Goal: Information Seeking & Learning: Learn about a topic

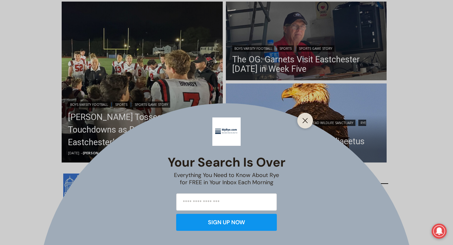
click at [118, 132] on div "Your Search is Over Everything You Need to Know About Rye for FREE in Your Inbo…" at bounding box center [226, 122] width 453 height 245
click at [304, 120] on icon "Close" at bounding box center [305, 121] width 6 height 6
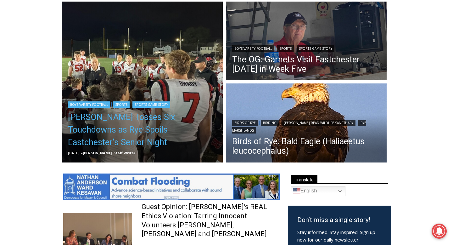
click at [159, 133] on link "Miller Tosses Six Touchdowns as Rye Spoils Eastchester’s Senior Night" at bounding box center [142, 130] width 148 height 38
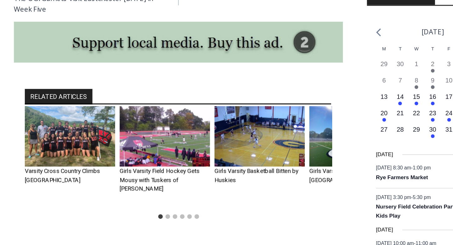
scroll to position [783, 0]
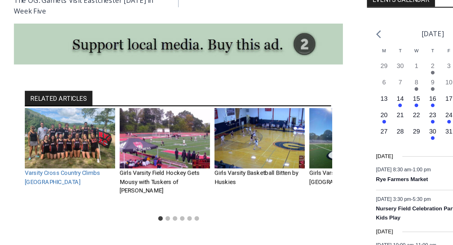
click at [103, 117] on link "Varsity Cross Country Climbs Bear Mountain" at bounding box center [92, 122] width 52 height 11
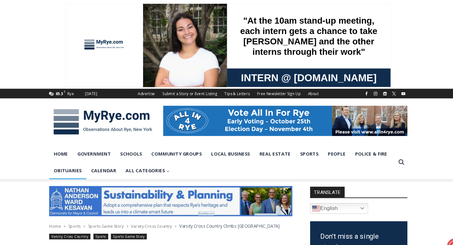
click at [81, 160] on link "Obituaries" at bounding box center [75, 160] width 35 height 16
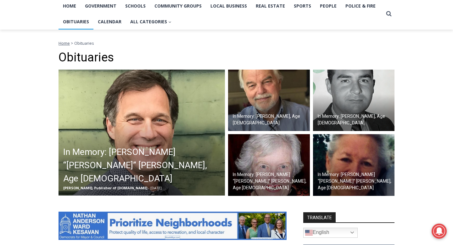
click at [259, 118] on div "In Memory: [PERSON_NAME], Age [DEMOGRAPHIC_DATA]" at bounding box center [270, 119] width 79 height 16
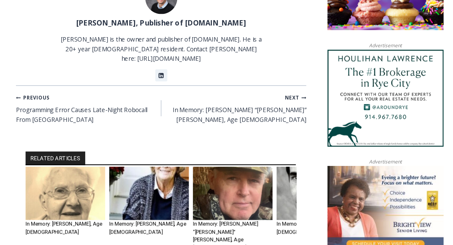
scroll to position [553, 0]
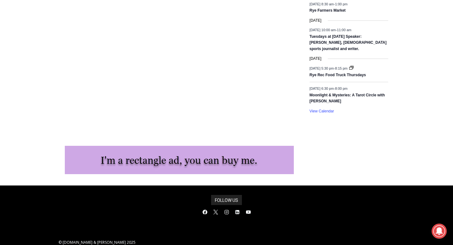
scroll to position [1363, 0]
